Goal: Task Accomplishment & Management: Complete application form

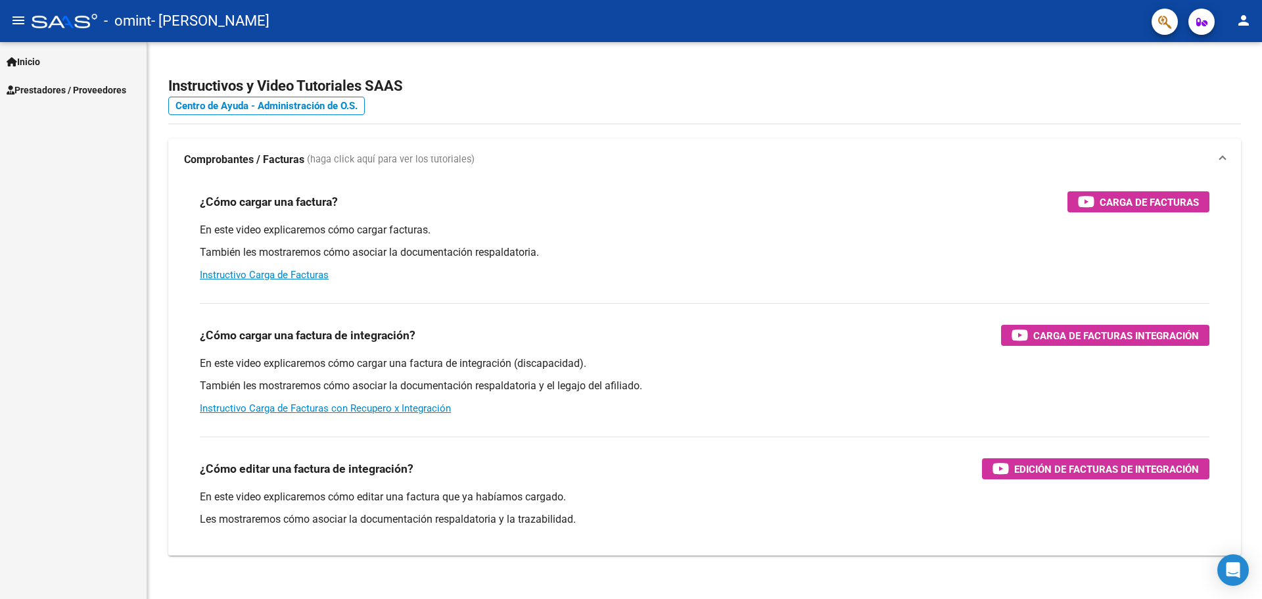
click at [36, 58] on span "Inicio" at bounding box center [24, 62] width 34 height 14
click at [78, 145] on span "Prestadores / Proveedores" at bounding box center [67, 146] width 120 height 14
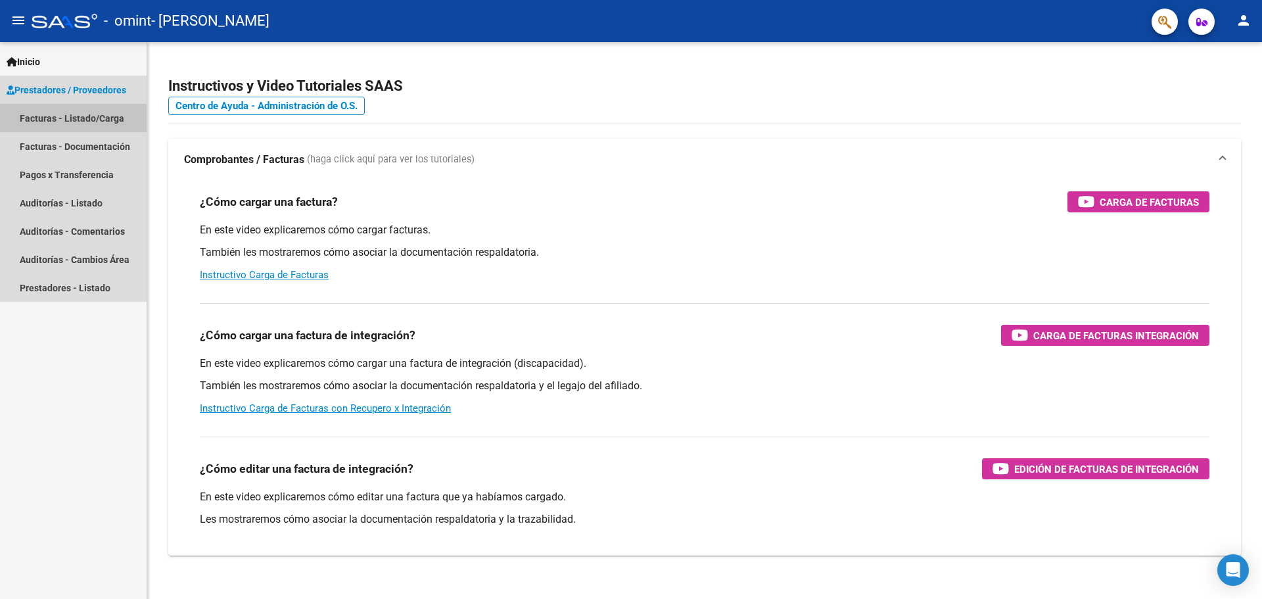
click at [42, 109] on link "Facturas - Listado/Carga" at bounding box center [73, 118] width 147 height 28
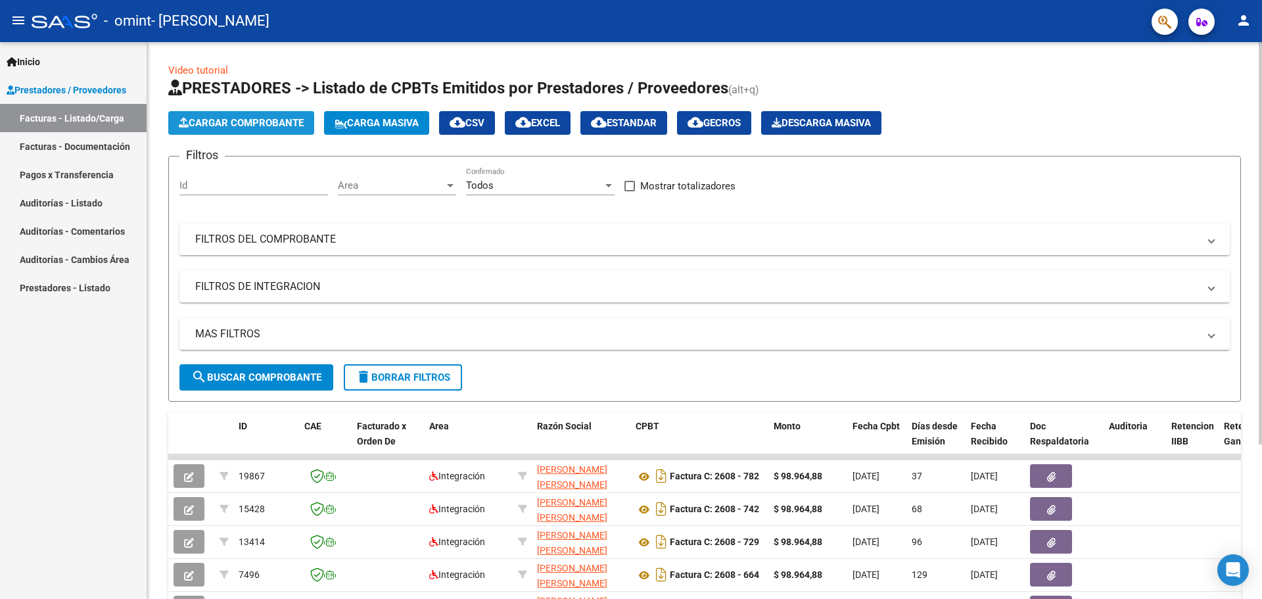
click at [267, 125] on span "Cargar Comprobante" at bounding box center [241, 123] width 125 height 12
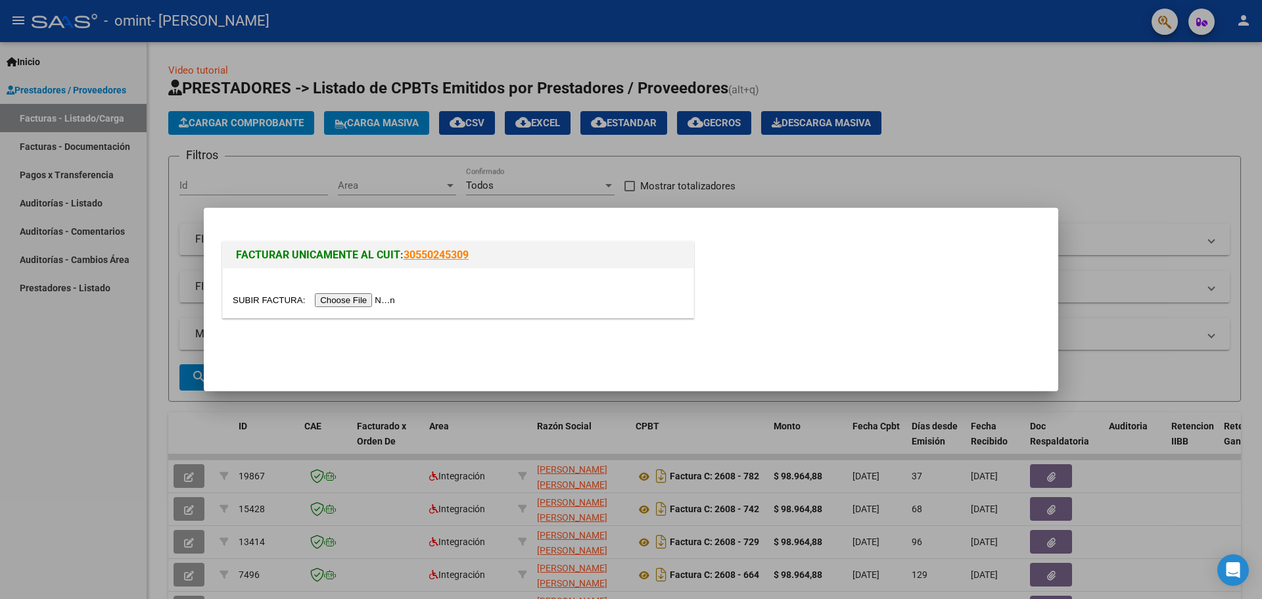
click at [348, 302] on input "file" at bounding box center [316, 300] width 166 height 14
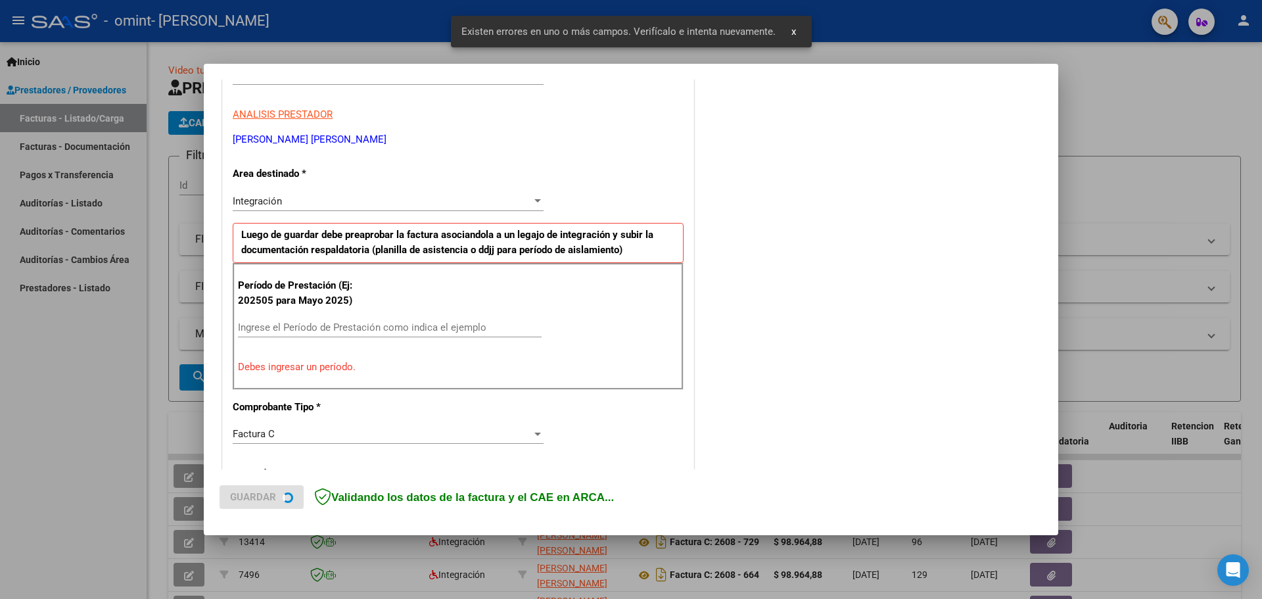
scroll to position [239, 0]
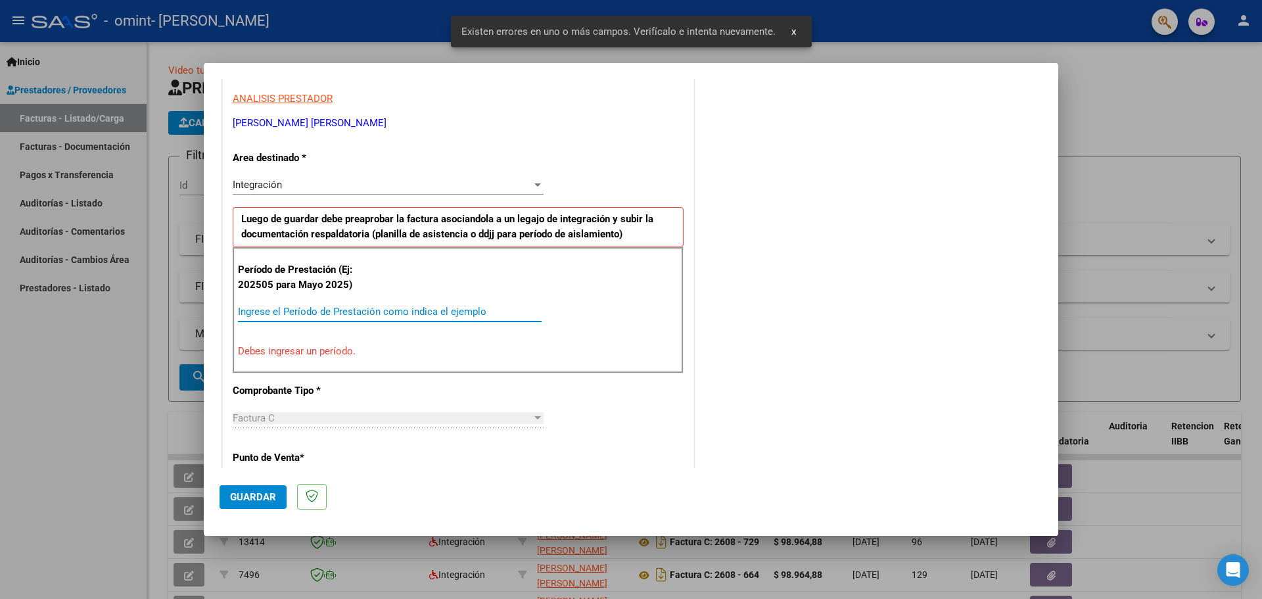
click at [254, 317] on input "Ingrese el Período de Prestación como indica el ejemplo" at bounding box center [390, 312] width 304 height 12
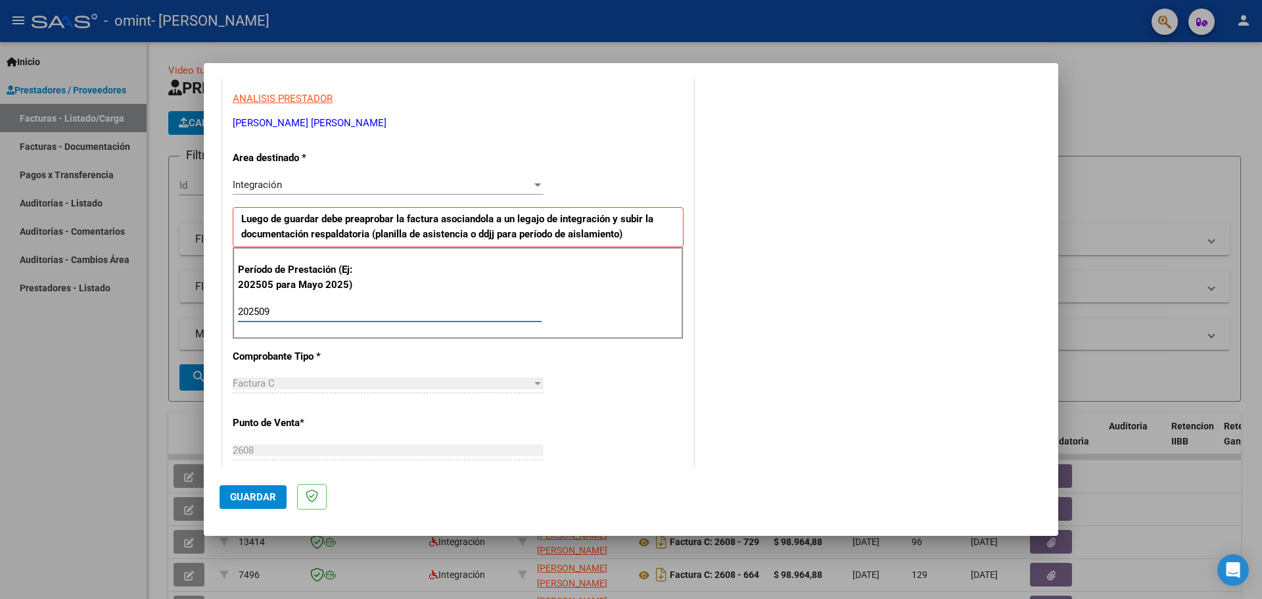
type input "202509"
click at [656, 353] on div "CUIT * 27-95881092-5 Ingresar CUIT ANALISIS PRESTADOR [PERSON_NAME] IRIANNA CAR…" at bounding box center [458, 499] width 470 height 989
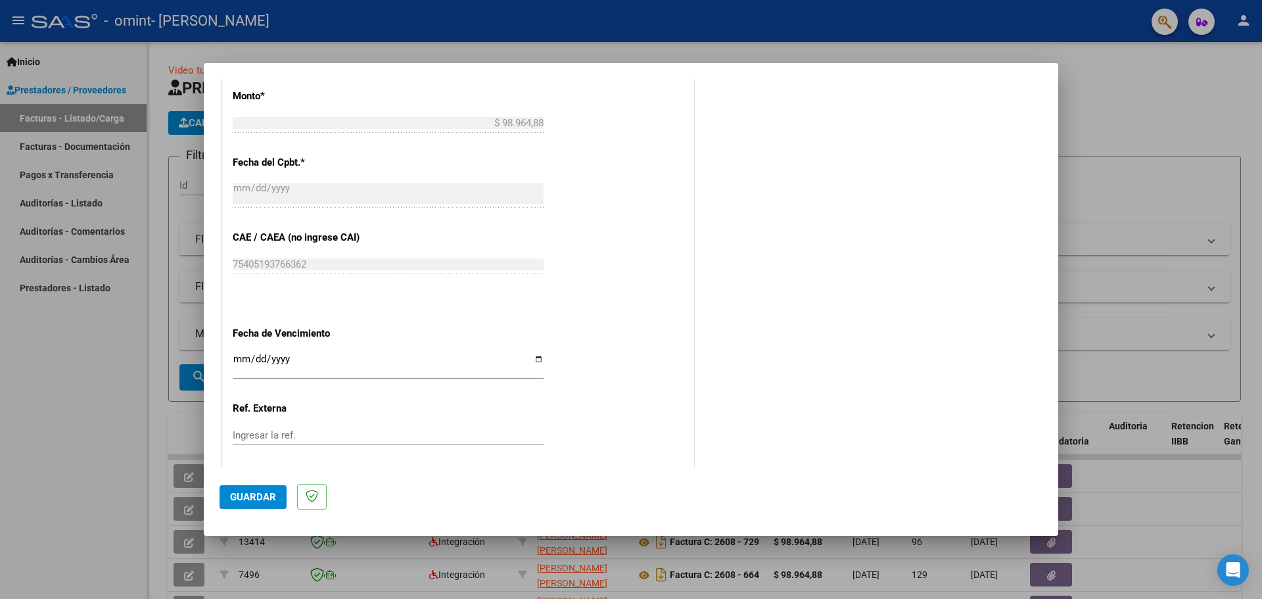
scroll to position [767, 0]
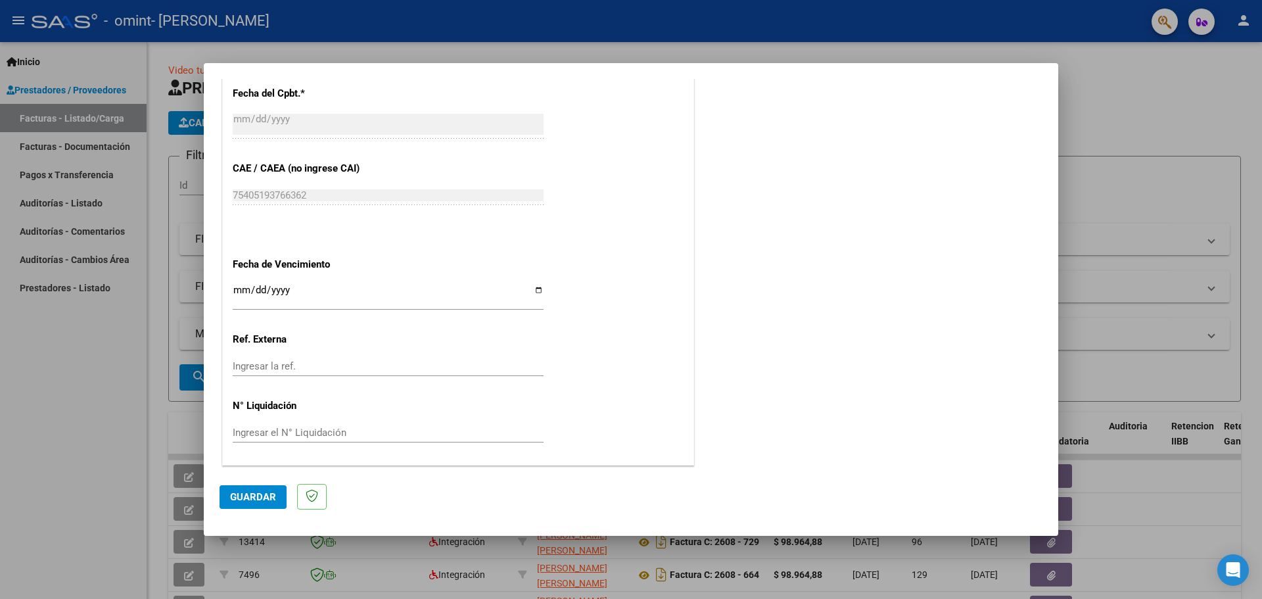
click at [238, 288] on input "Ingresar la fecha" at bounding box center [388, 295] width 311 height 21
click at [244, 290] on input "Ingresar la fecha" at bounding box center [388, 295] width 311 height 21
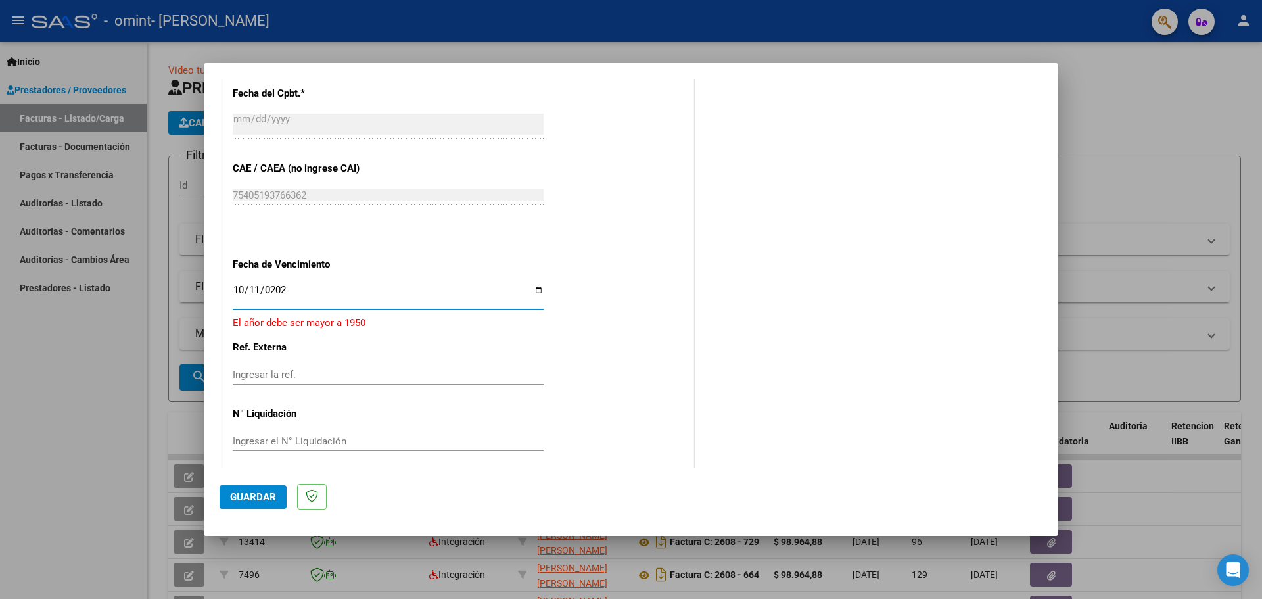
type input "[DATE]"
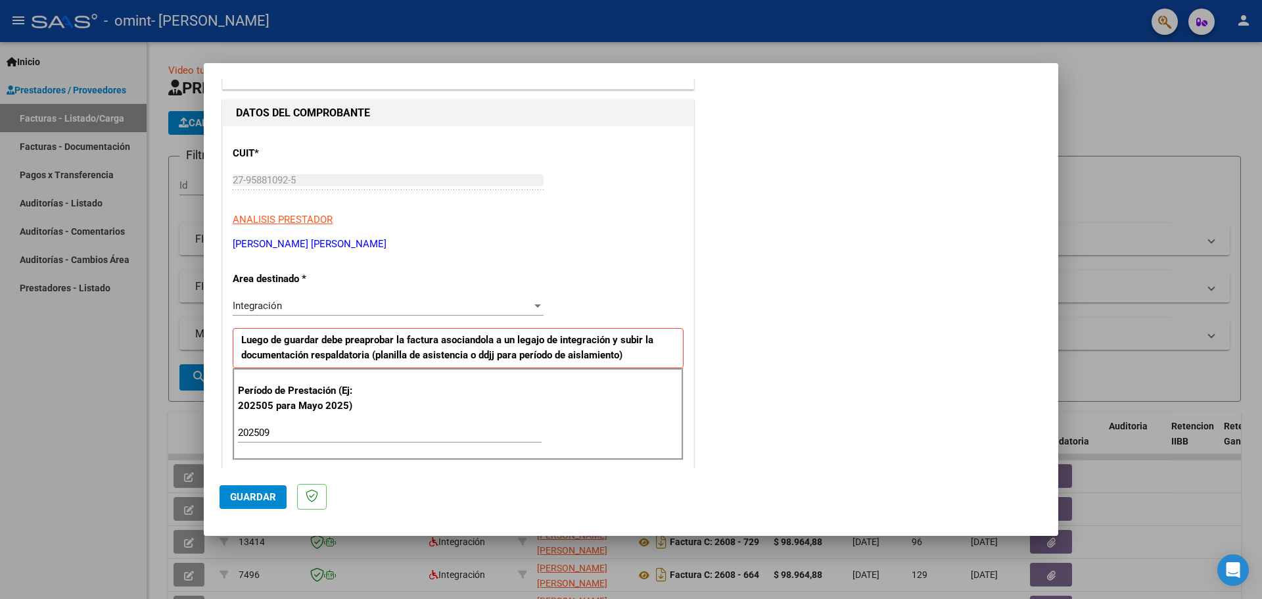
scroll to position [131, 0]
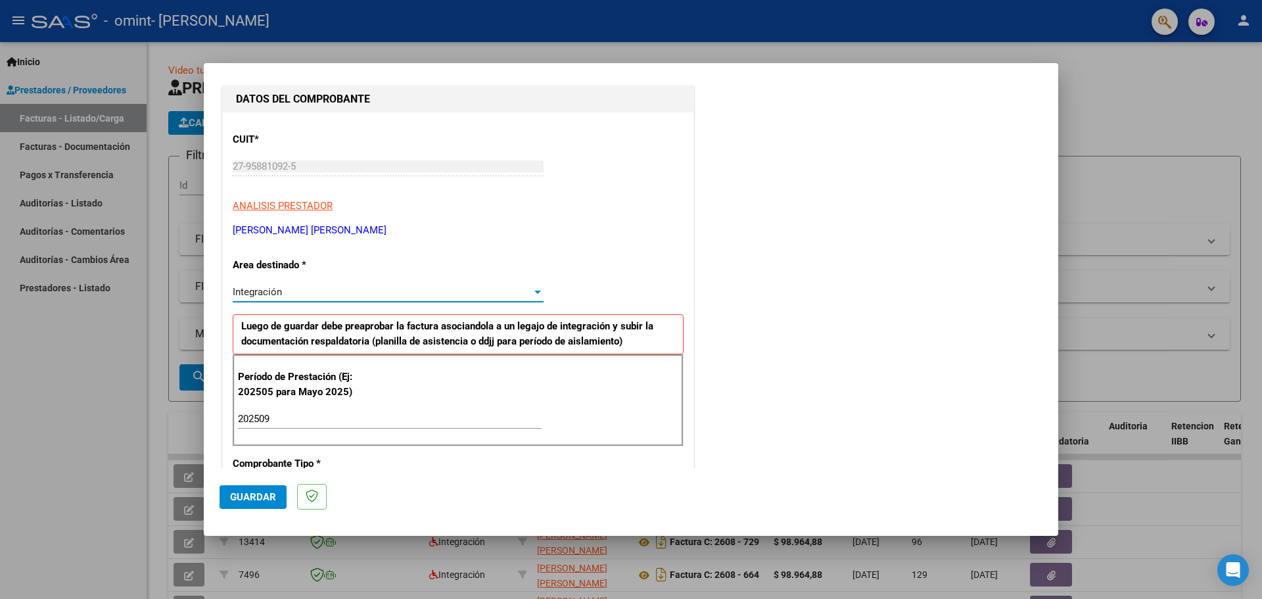
click at [320, 294] on div "Integración" at bounding box center [382, 292] width 299 height 12
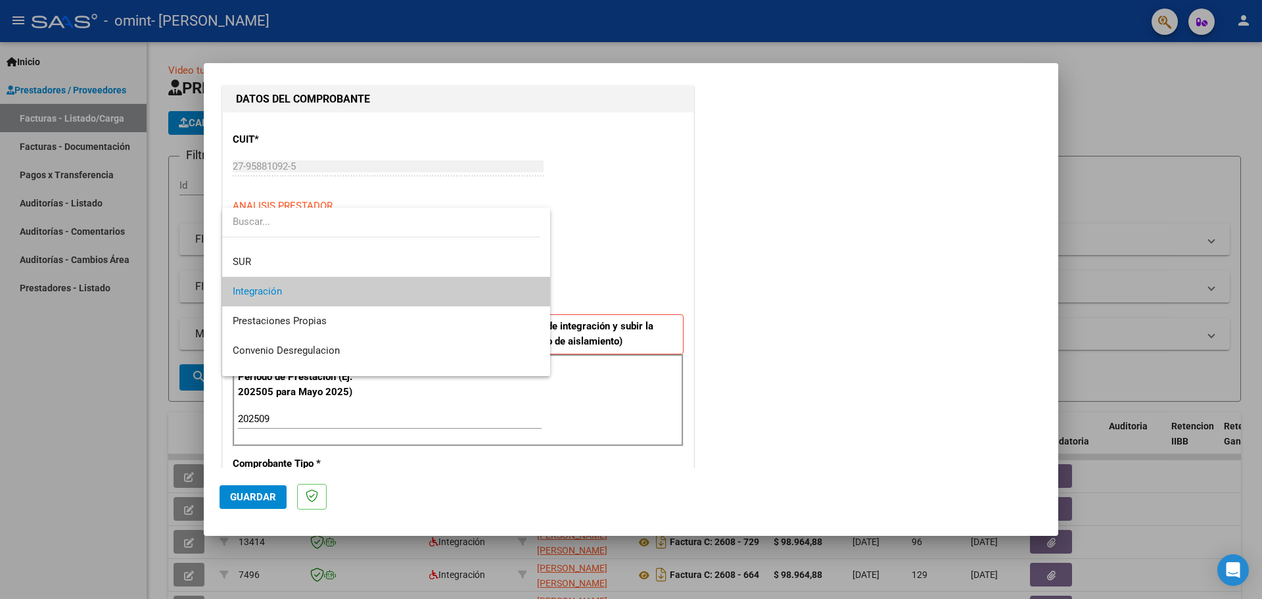
scroll to position [98, 0]
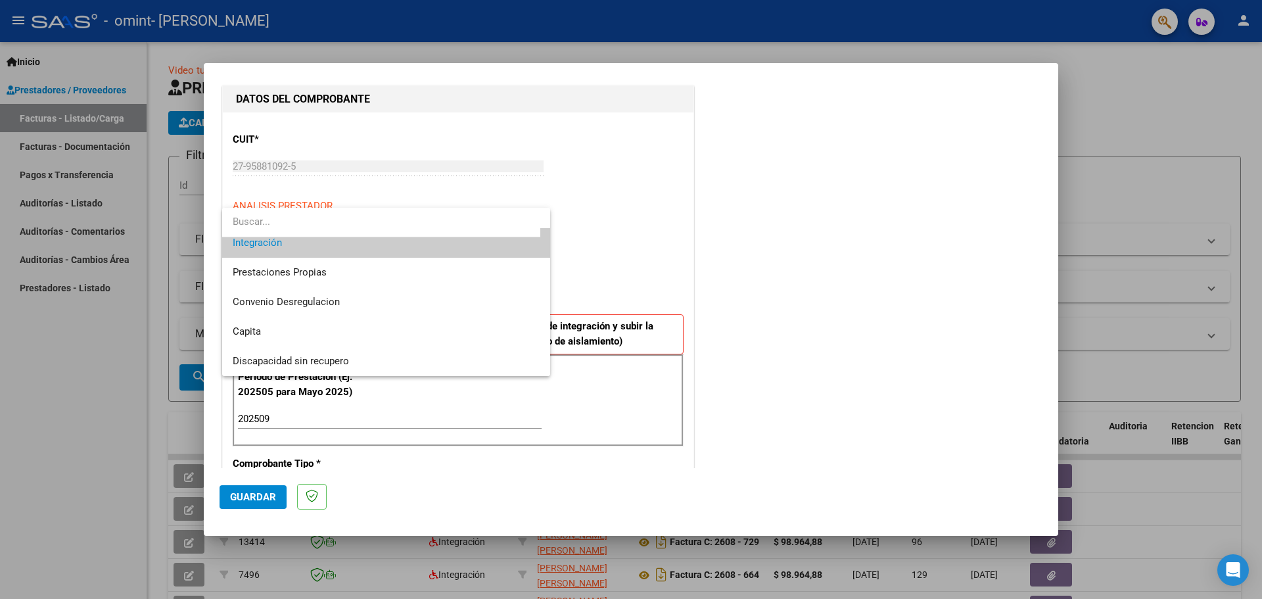
click at [638, 242] on div at bounding box center [631, 299] width 1262 height 599
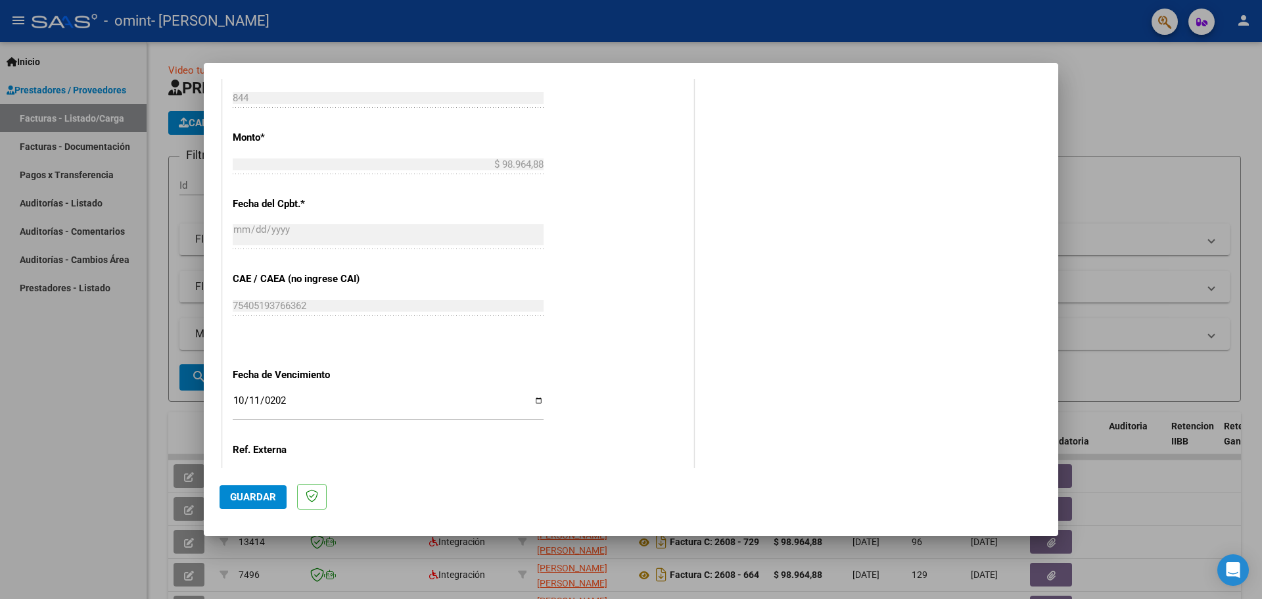
scroll to position [767, 0]
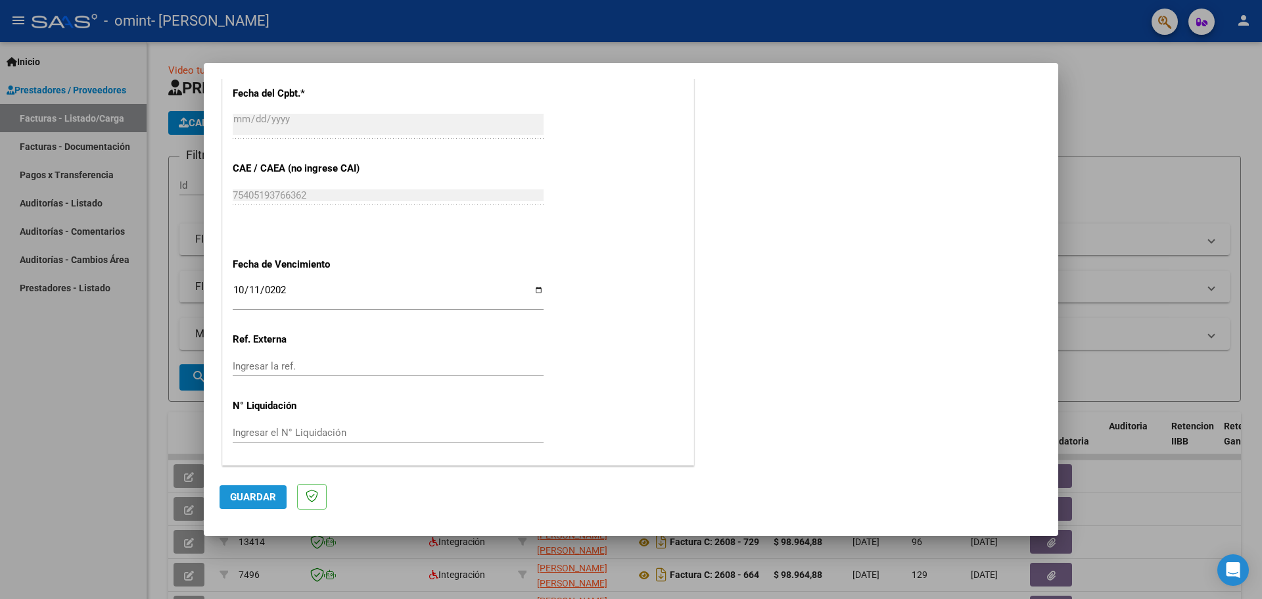
click at [258, 493] on span "Guardar" at bounding box center [253, 497] width 46 height 12
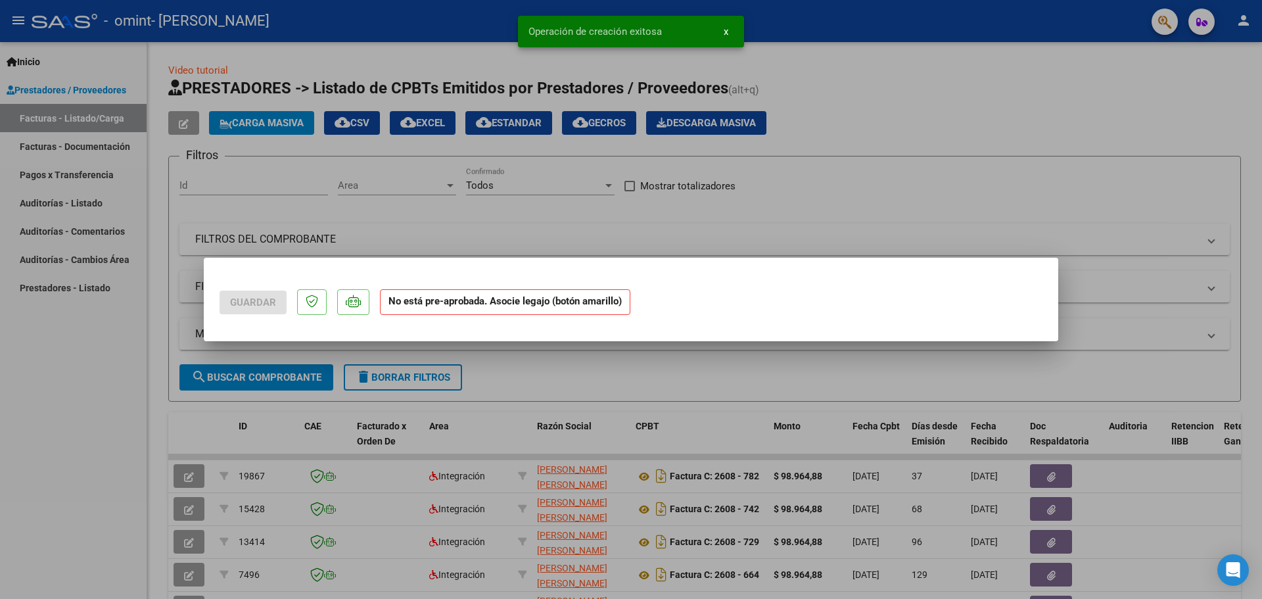
scroll to position [0, 0]
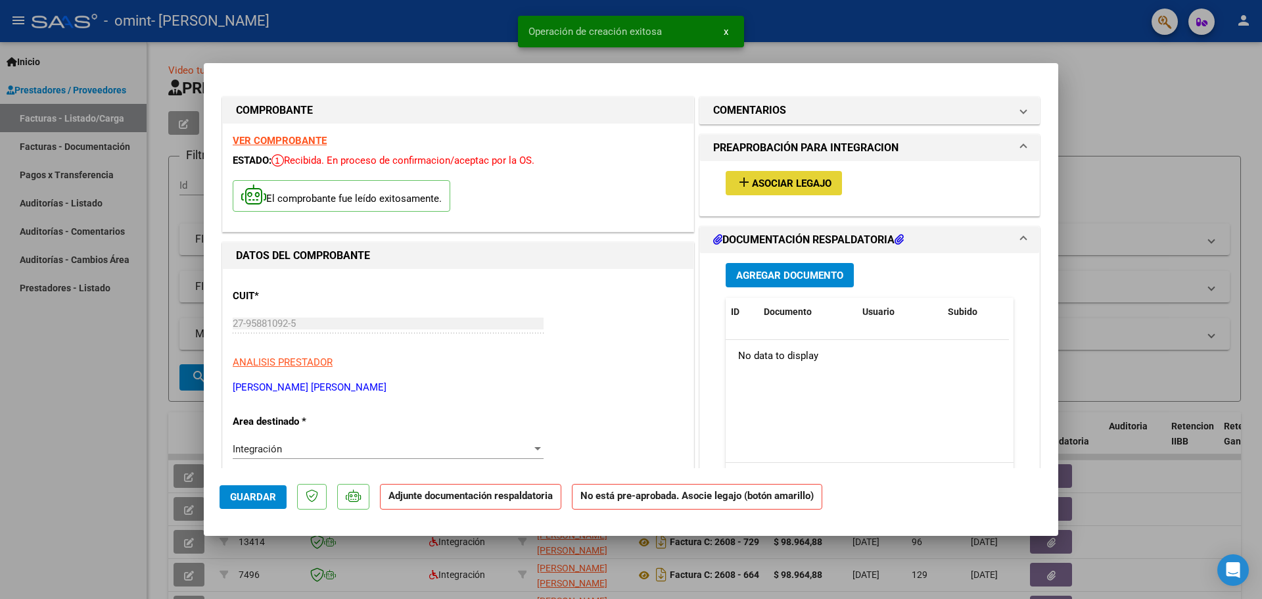
click at [790, 181] on span "Asociar Legajo" at bounding box center [792, 183] width 80 height 12
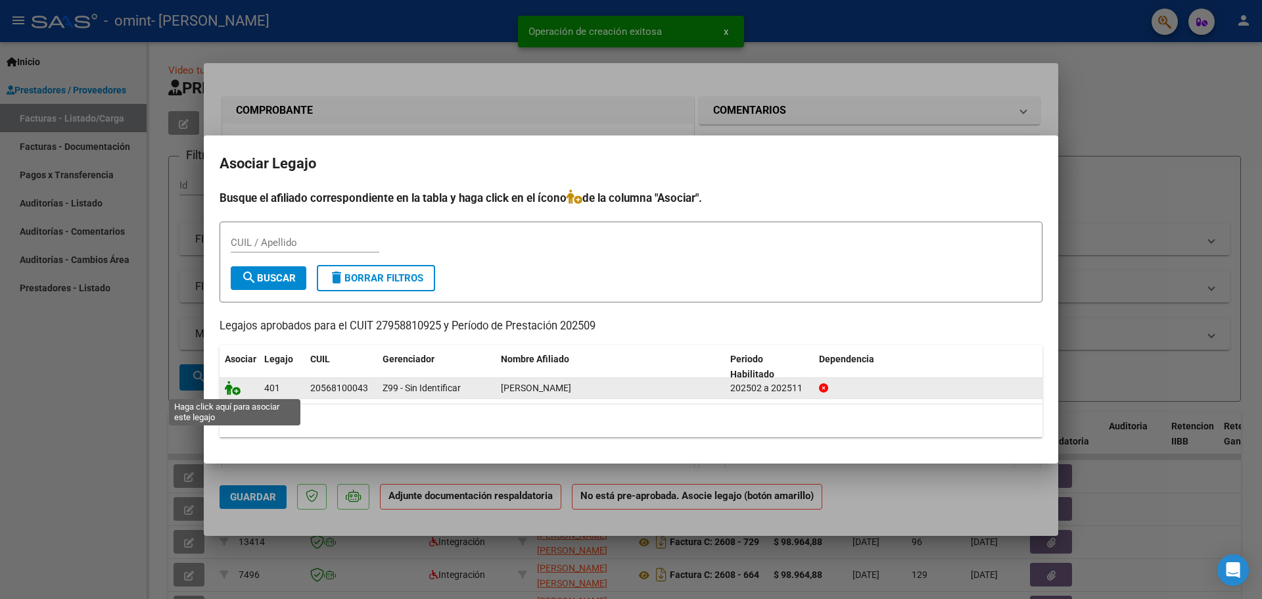
click at [238, 391] on icon at bounding box center [233, 387] width 16 height 14
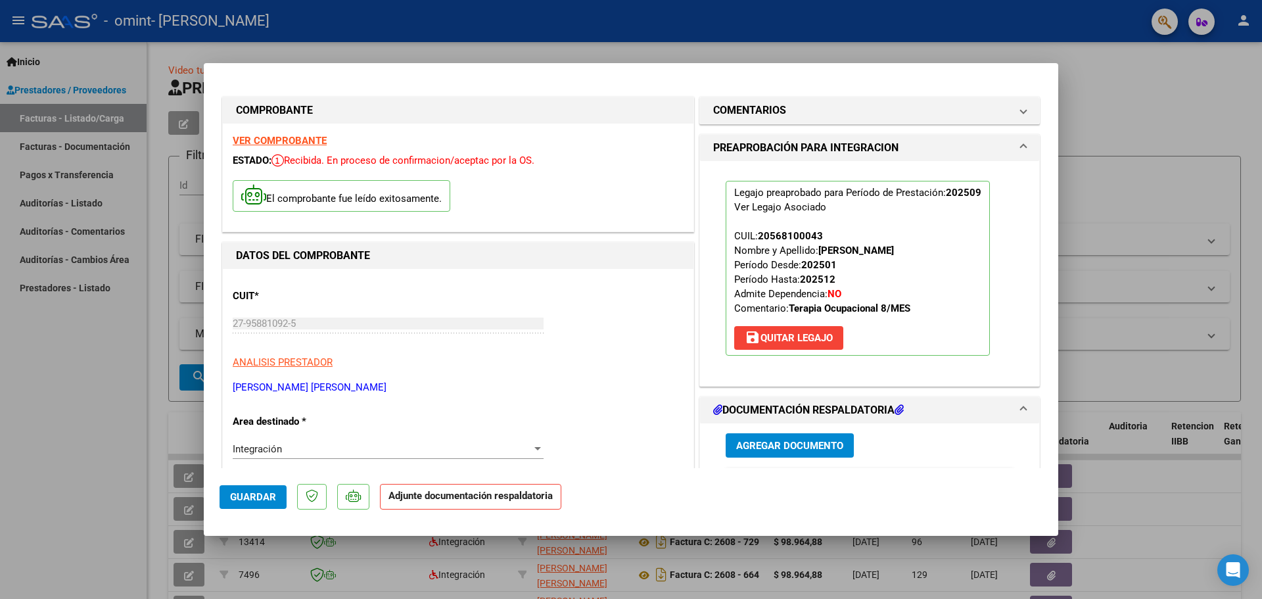
click at [763, 444] on span "Agregar Documento" at bounding box center [789, 446] width 107 height 12
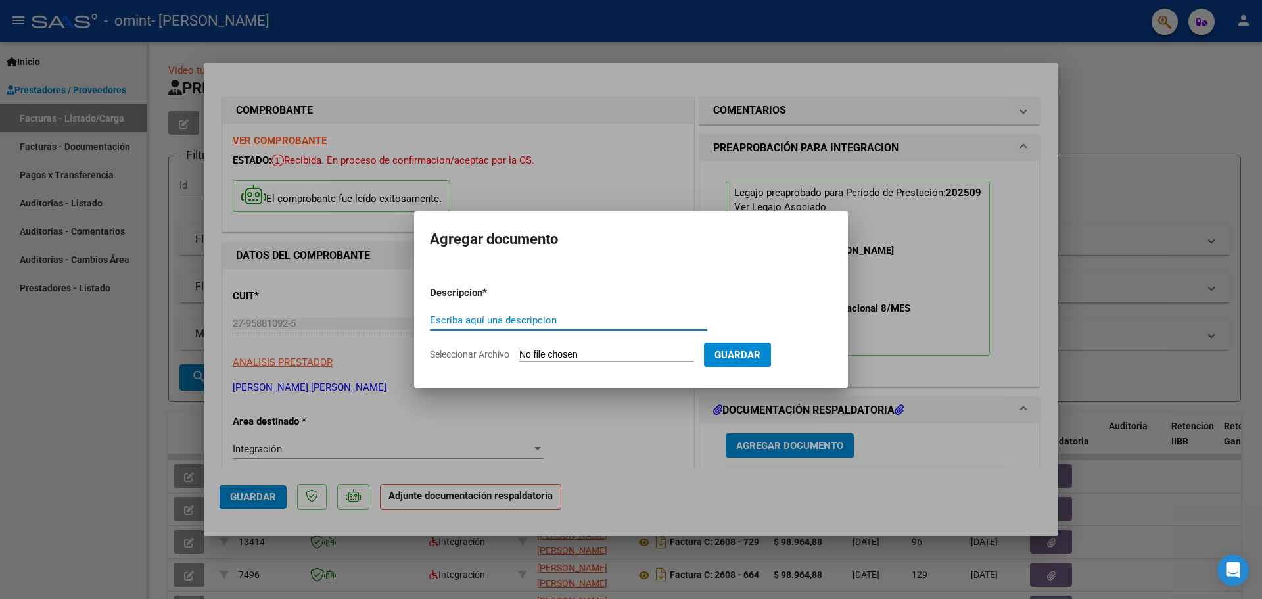
click at [518, 318] on input "Escriba aquí una descripcion" at bounding box center [568, 320] width 277 height 12
click at [569, 349] on input "Seleccionar Archivo" at bounding box center [606, 355] width 174 height 12
type input "C:\fakepath\Asistencia TO [PERSON_NAME] - Septiembre 2025.pdf"
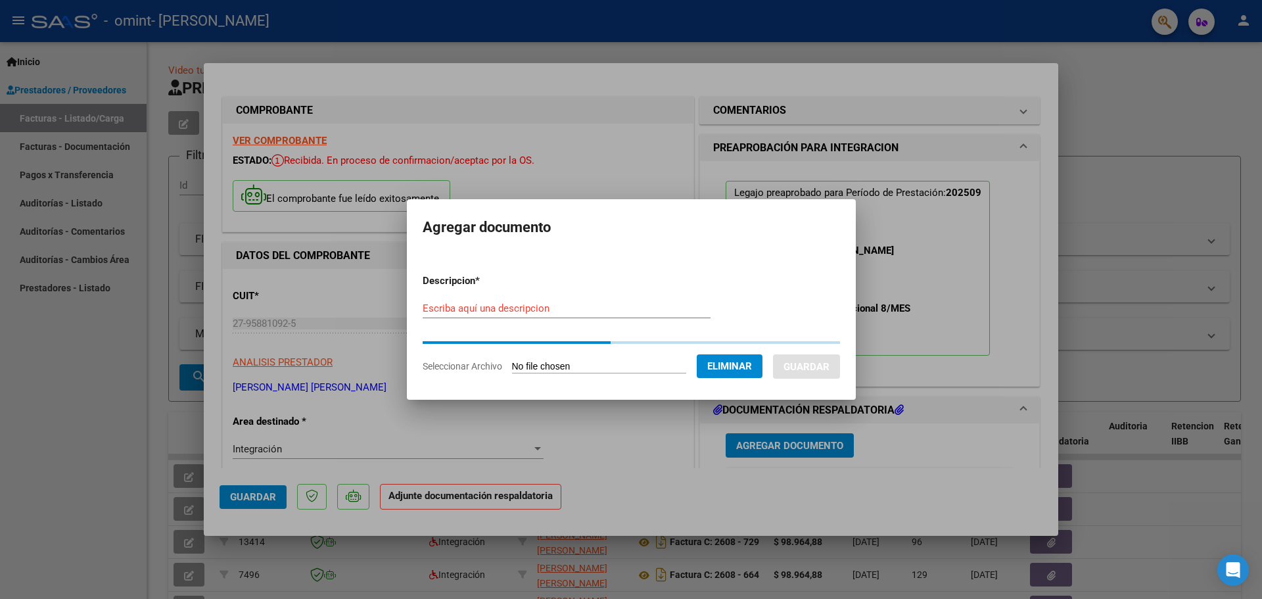
click at [507, 310] on input "Escriba aquí una descripcion" at bounding box center [567, 308] width 288 height 12
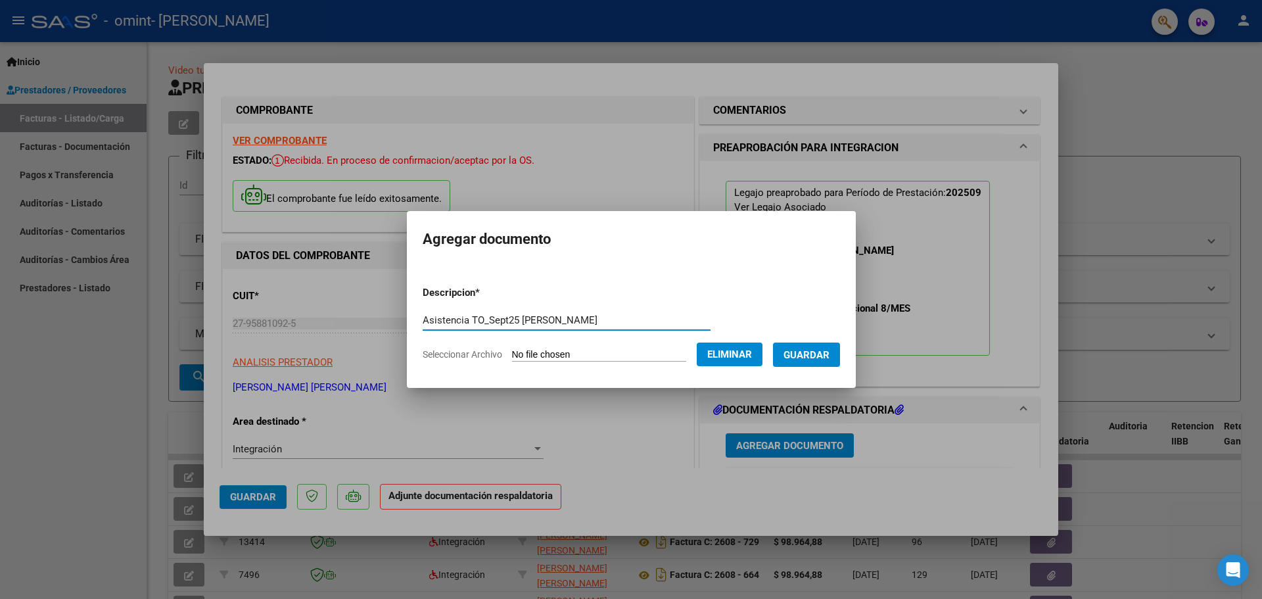
type input "Asistencia TO_Sept25 [PERSON_NAME]"
click at [817, 354] on span "Guardar" at bounding box center [806, 355] width 46 height 12
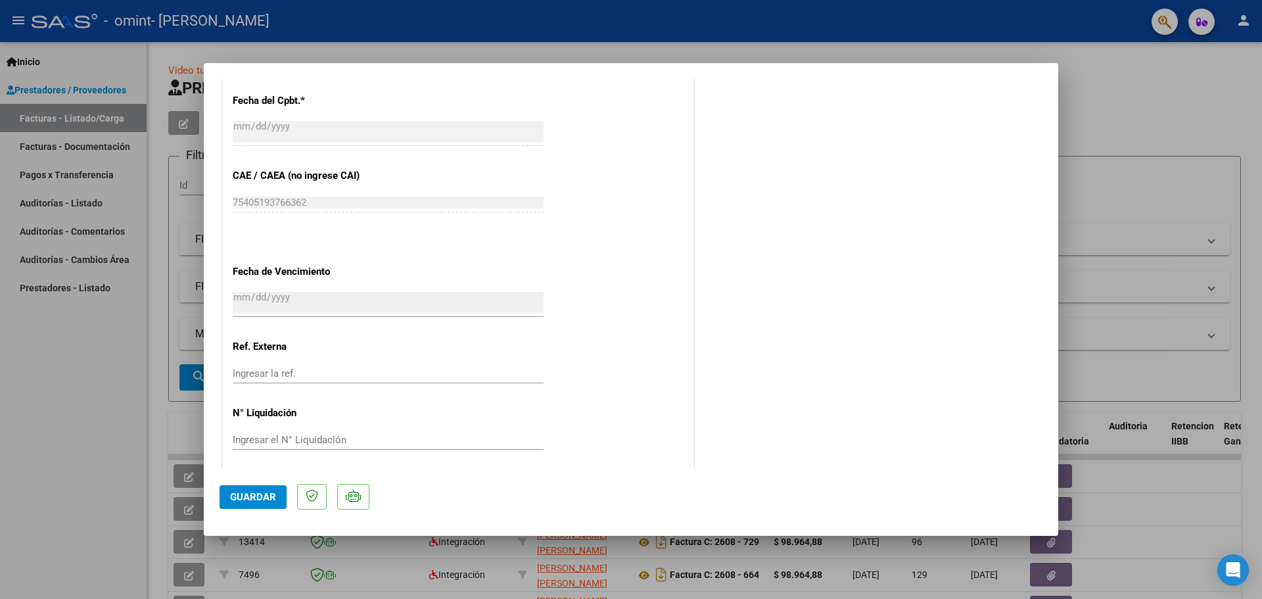
scroll to position [787, 0]
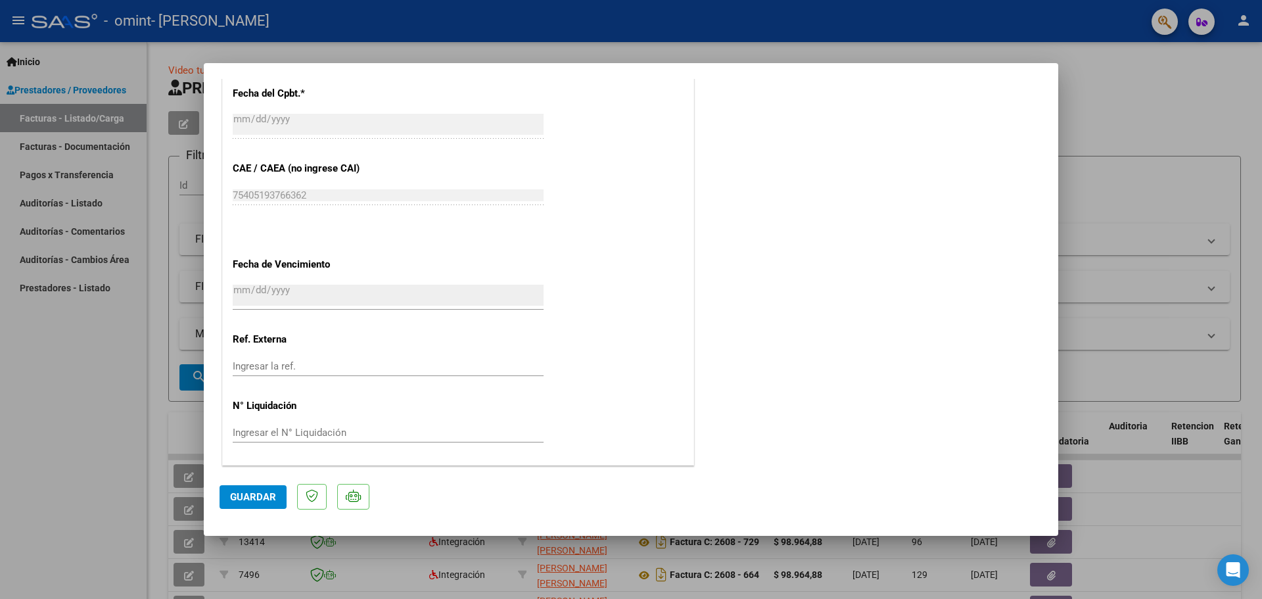
click at [250, 491] on span "Guardar" at bounding box center [253, 497] width 46 height 12
click at [1114, 142] on div at bounding box center [631, 299] width 1262 height 599
type input "$ 0,00"
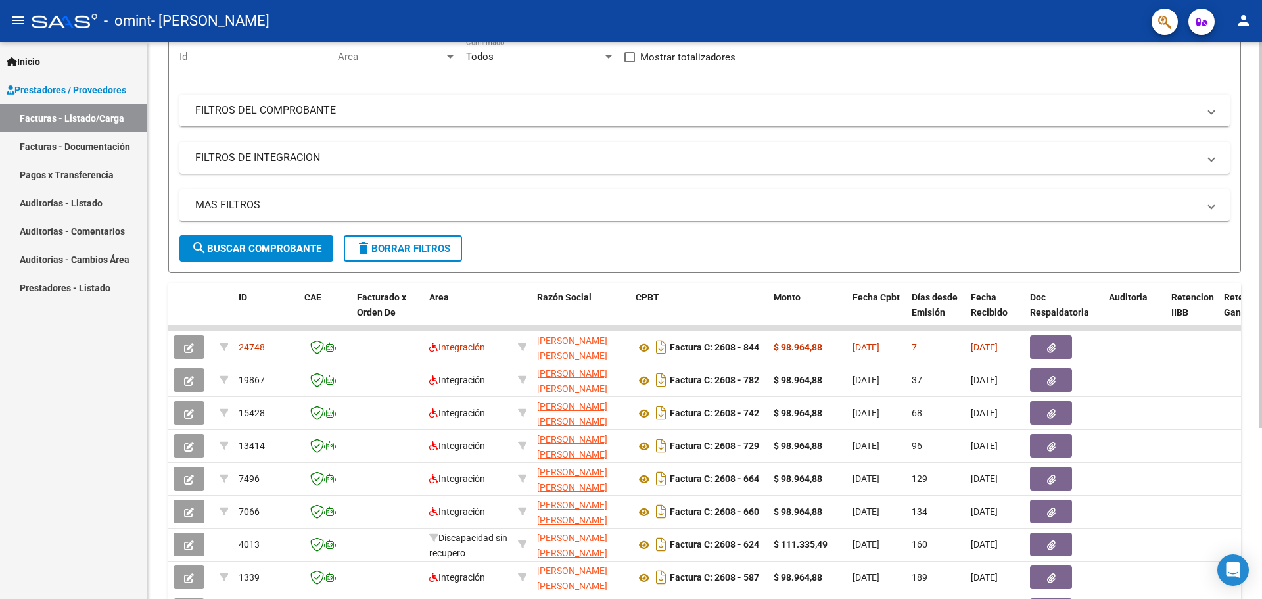
scroll to position [0, 0]
